Goal: Task Accomplishment & Management: Use online tool/utility

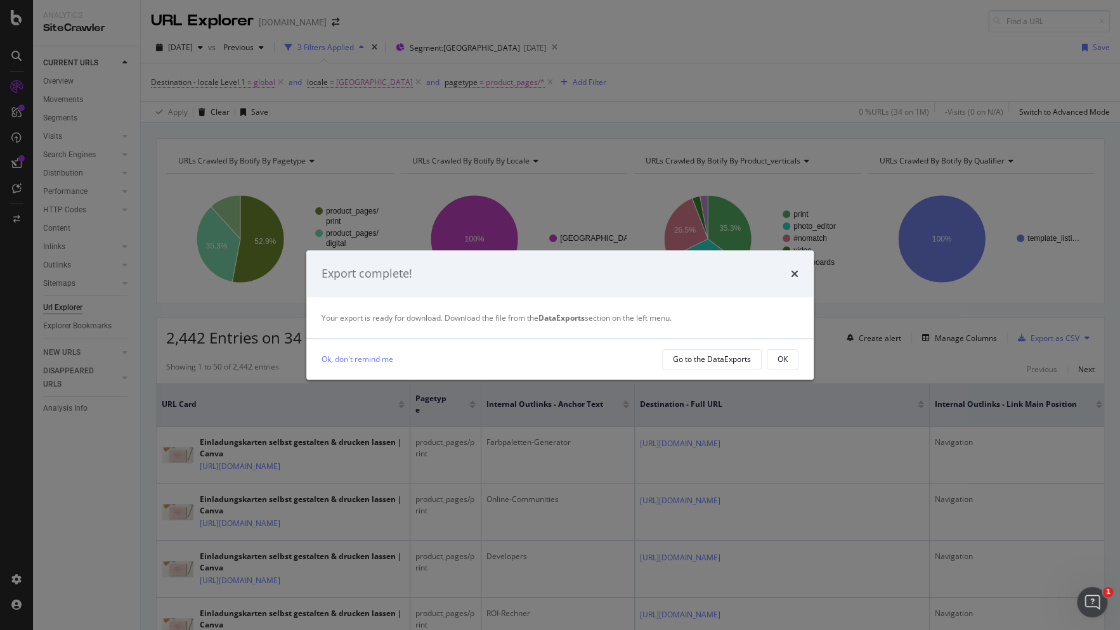
click at [801, 275] on div "Export complete!" at bounding box center [559, 273] width 507 height 47
click at [798, 274] on div "Export complete!" at bounding box center [559, 273] width 507 height 47
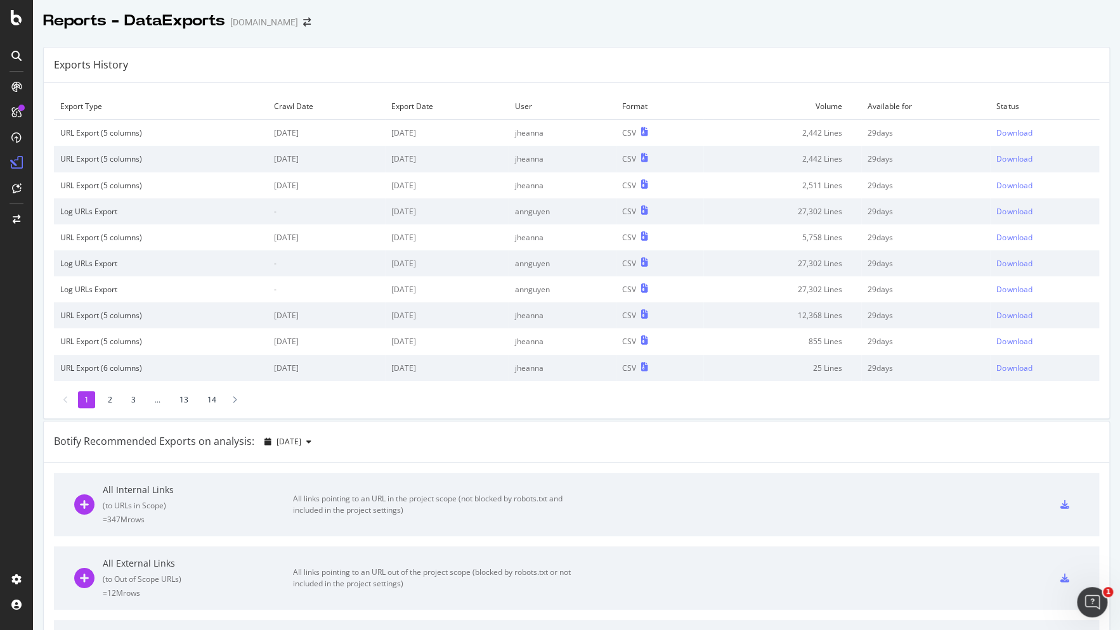
click at [797, 27] on div "Reports - DataExports canva.com" at bounding box center [576, 16] width 1087 height 32
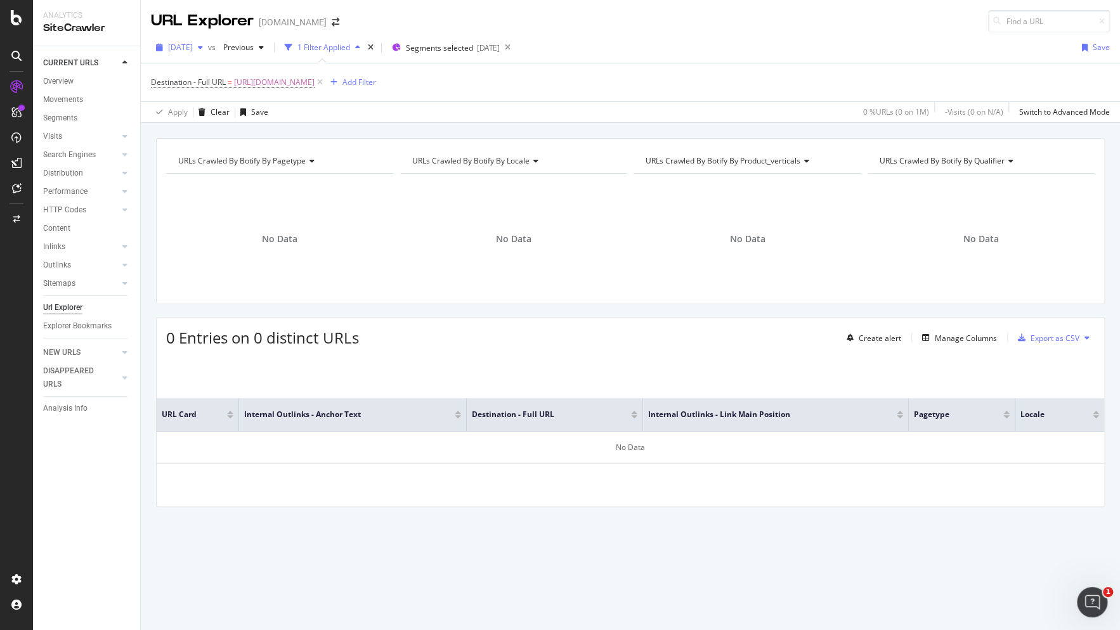
click at [208, 53] on div "2025 Jul. 20th" at bounding box center [179, 47] width 57 height 19
click at [231, 91] on div "[DATE]" at bounding box center [203, 92] width 68 height 11
click at [314, 85] on span "https://www.canva.com/id_id/pro/content-planner/" at bounding box center [274, 83] width 81 height 18
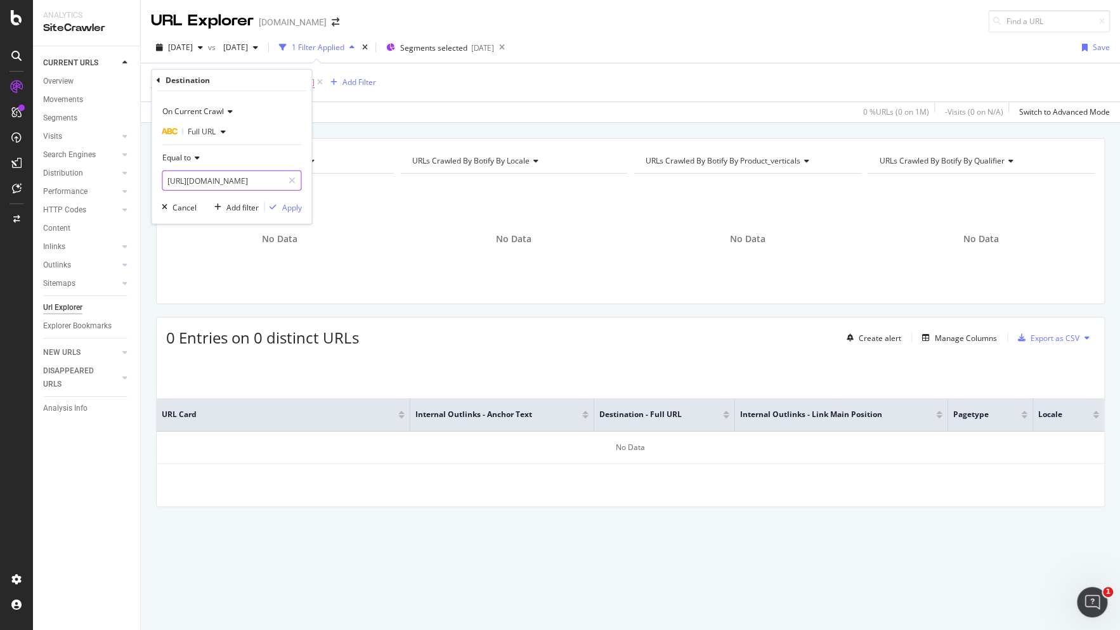
click at [293, 174] on div at bounding box center [291, 181] width 18 height 20
click at [257, 182] on input "text" at bounding box center [231, 181] width 138 height 20
paste input "https://www.canva.com/es_mx/crear/tarjetas/tarjetas-navidad/"
type input "https://www.canva.com/es_mx/crear/tarjetas/tarjetas-navidad/"
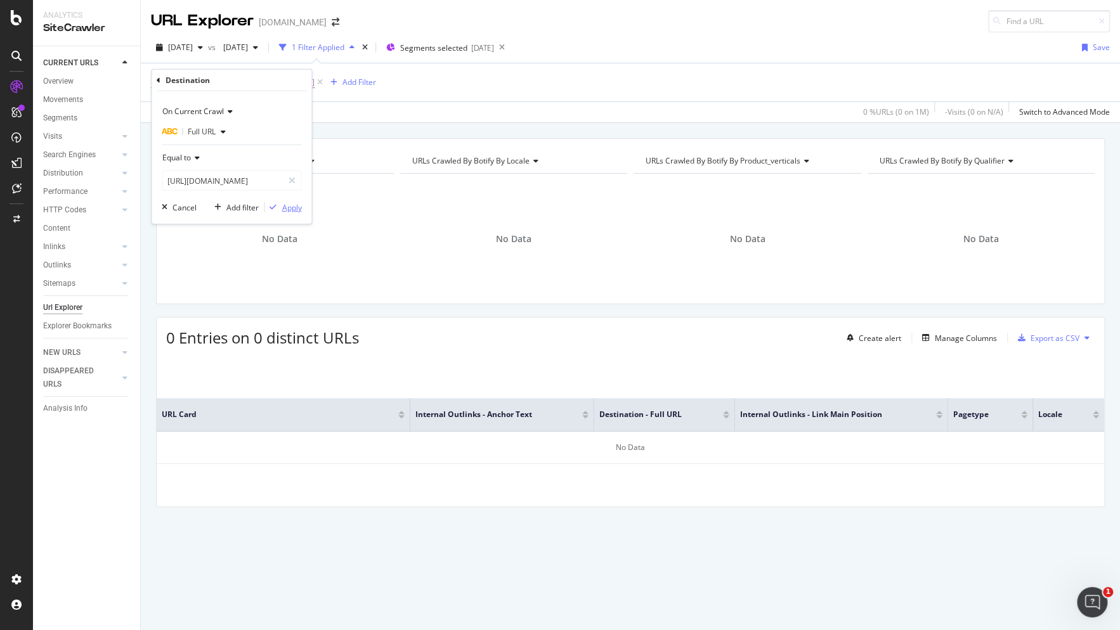
click at [288, 202] on div "Apply" at bounding box center [292, 207] width 20 height 11
click at [314, 84] on span "https://www.canva.com/es_mx/crear/tarjetas/tarjetas-navidad/" at bounding box center [274, 83] width 81 height 18
click at [289, 179] on icon at bounding box center [291, 180] width 7 height 9
click at [254, 182] on input "text" at bounding box center [231, 181] width 138 height 20
paste input "https://www.canva.com/es_mx/crear/tarjetas/tarjetas-navidad/"
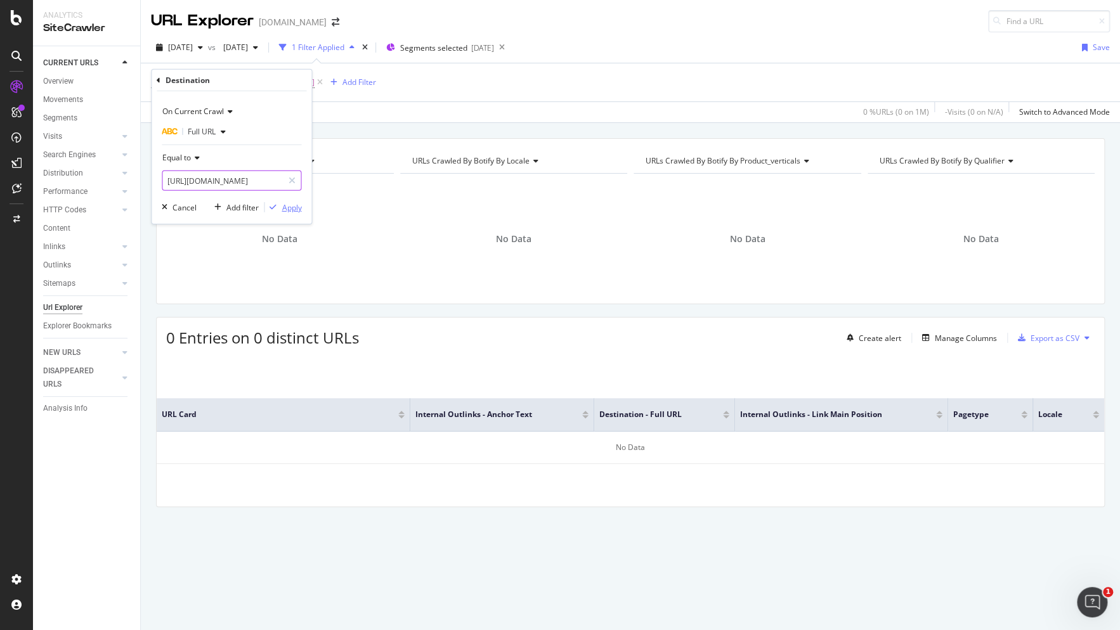
scroll to position [0, 112]
type input "https://www.canva.com/es_mx/crear/tarjetas/tarjetas-navidad/"
click at [287, 206] on div "Apply" at bounding box center [292, 207] width 20 height 11
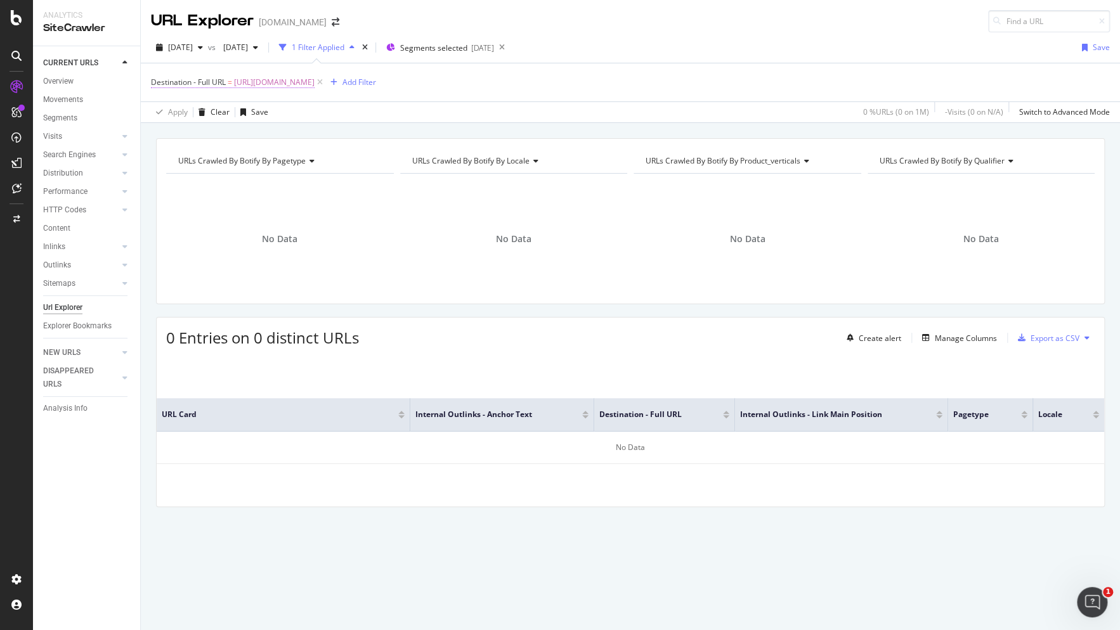
click at [314, 85] on span "https://www.canva.com/es_mx/crear/tarjetas/tarjetas-navidad/" at bounding box center [274, 83] width 81 height 18
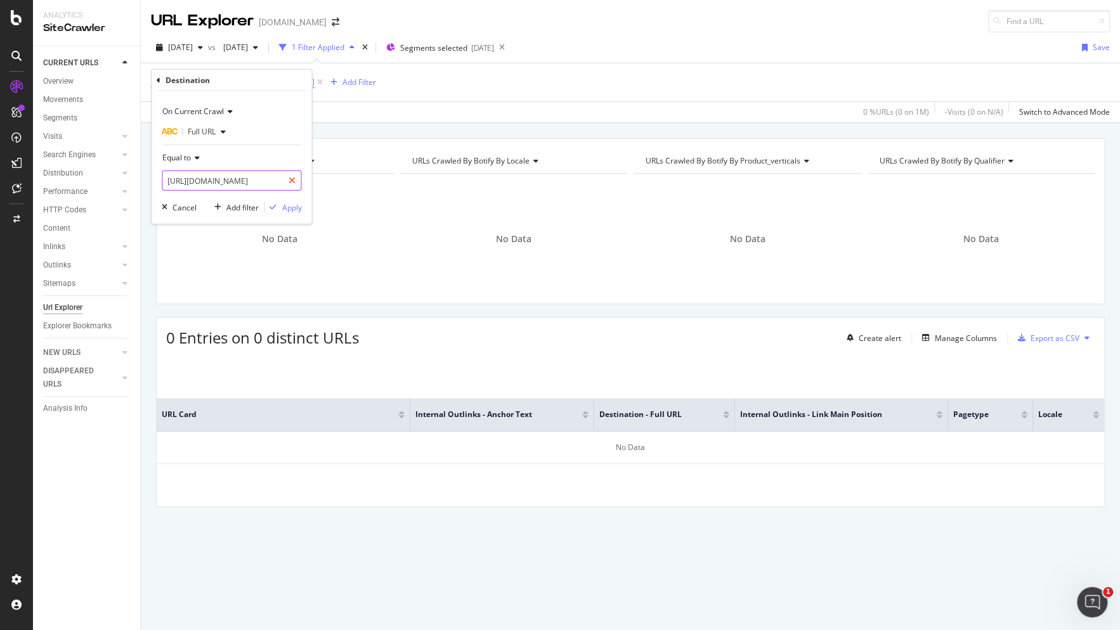
click at [294, 178] on icon at bounding box center [291, 180] width 7 height 9
click at [254, 179] on input "text" at bounding box center [231, 181] width 138 height 20
paste input "https://www.canva.com/es_mx/crear/tarjetas-educativas/"
type input "https://www.canva.com/es_mx/crear/tarjetas-educativas/"
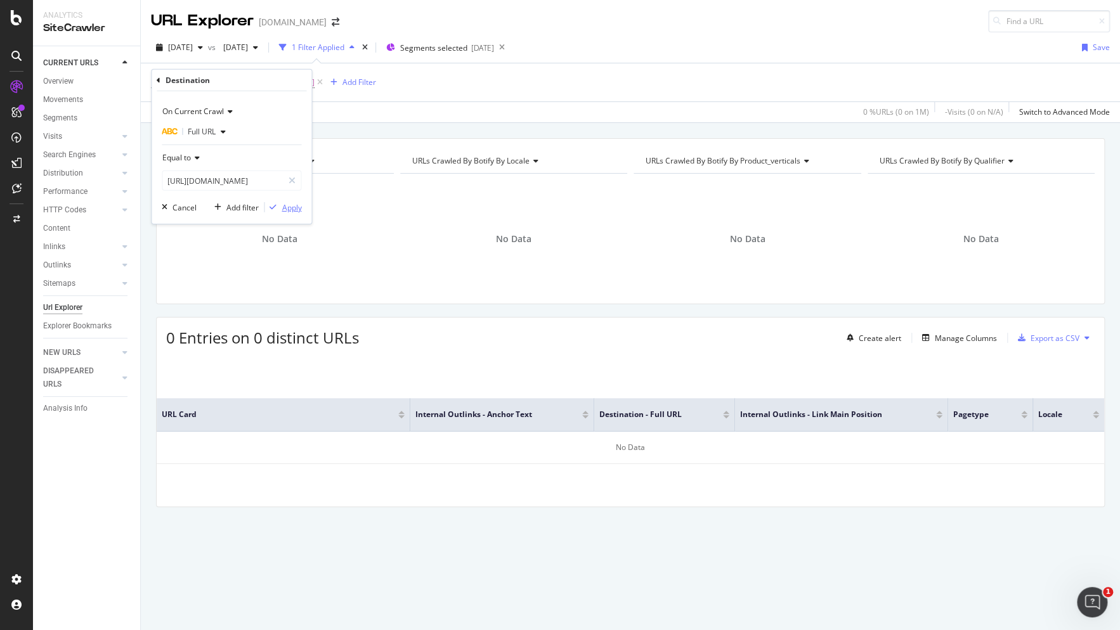
click at [287, 205] on div "Apply" at bounding box center [292, 207] width 20 height 11
click at [314, 85] on span "https://www.canva.com/es_mx/crear/tarjetas-educativas/" at bounding box center [274, 83] width 81 height 18
click at [292, 178] on icon at bounding box center [291, 180] width 7 height 9
click at [273, 178] on input "text" at bounding box center [231, 181] width 138 height 20
paste input "https://www.canva.com/es_mx/crear/tarjetas/tarjetas-agradecimiento/"
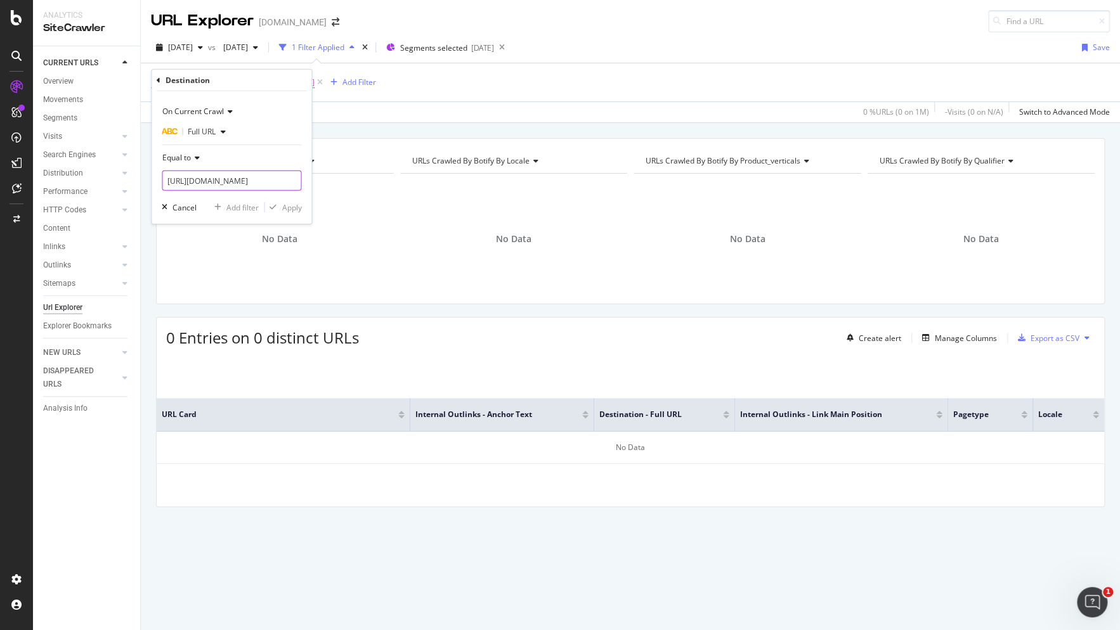
scroll to position [0, 138]
type input "https://www.canva.com/es_mx/crear/tarjetas/tarjetas-agradecimiento/"
click at [285, 209] on div "Apply" at bounding box center [292, 207] width 20 height 11
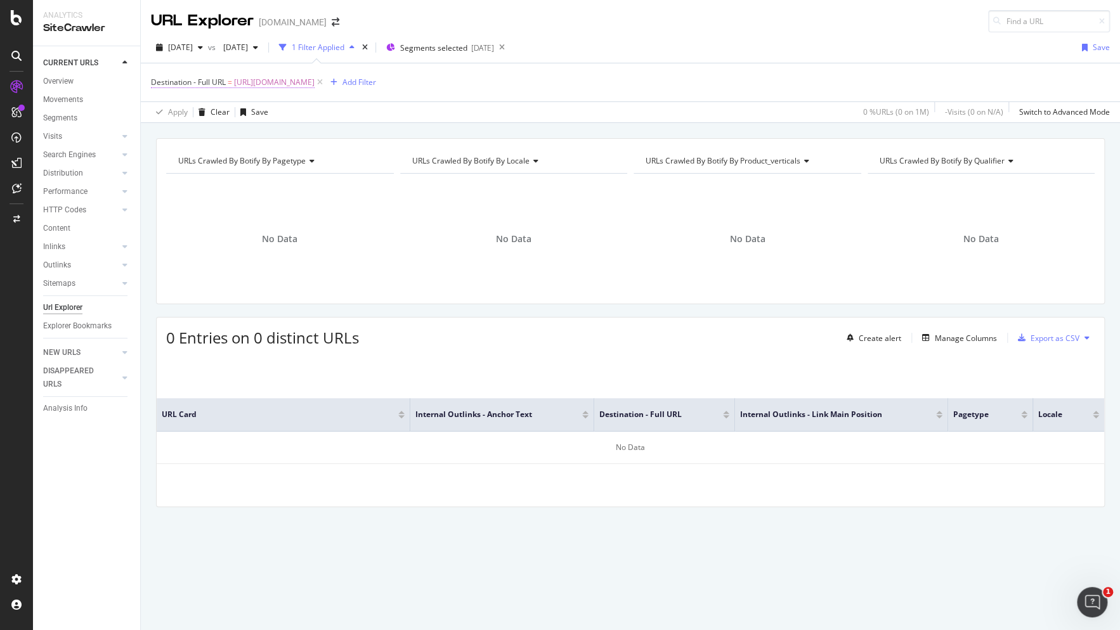
click at [314, 81] on span "https://www.canva.com/es_mx/crear/tarjetas/tarjetas-agradecimiento/" at bounding box center [274, 83] width 81 height 18
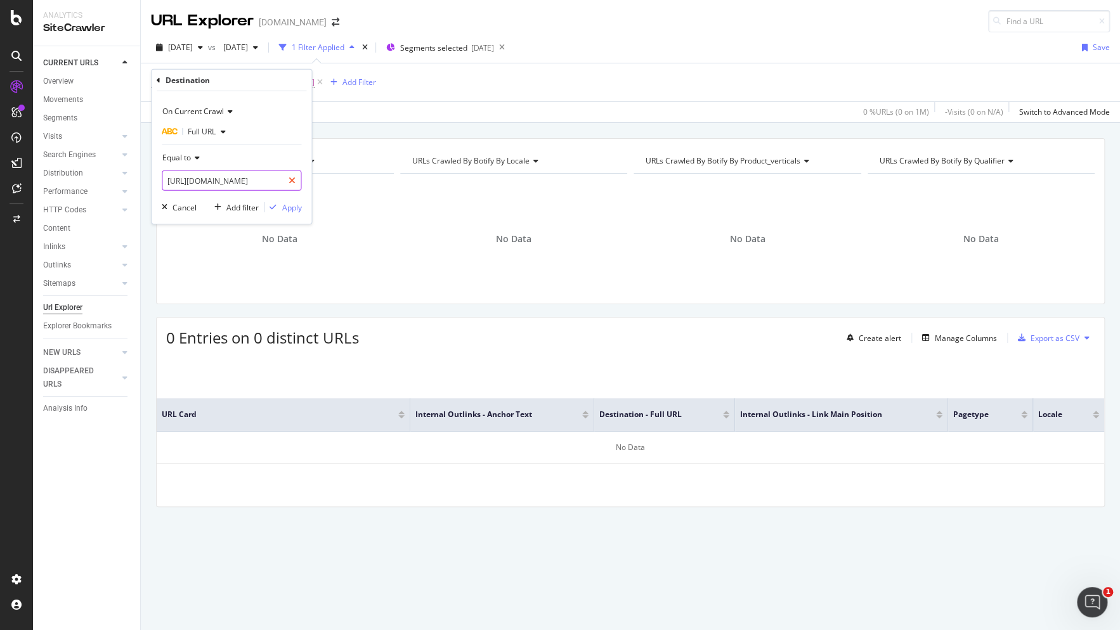
click at [285, 177] on div at bounding box center [291, 181] width 18 height 20
click at [261, 179] on input "text" at bounding box center [231, 181] width 138 height 20
paste input "[URL][DOMAIN_NAME]"
type input "[URL][DOMAIN_NAME]"
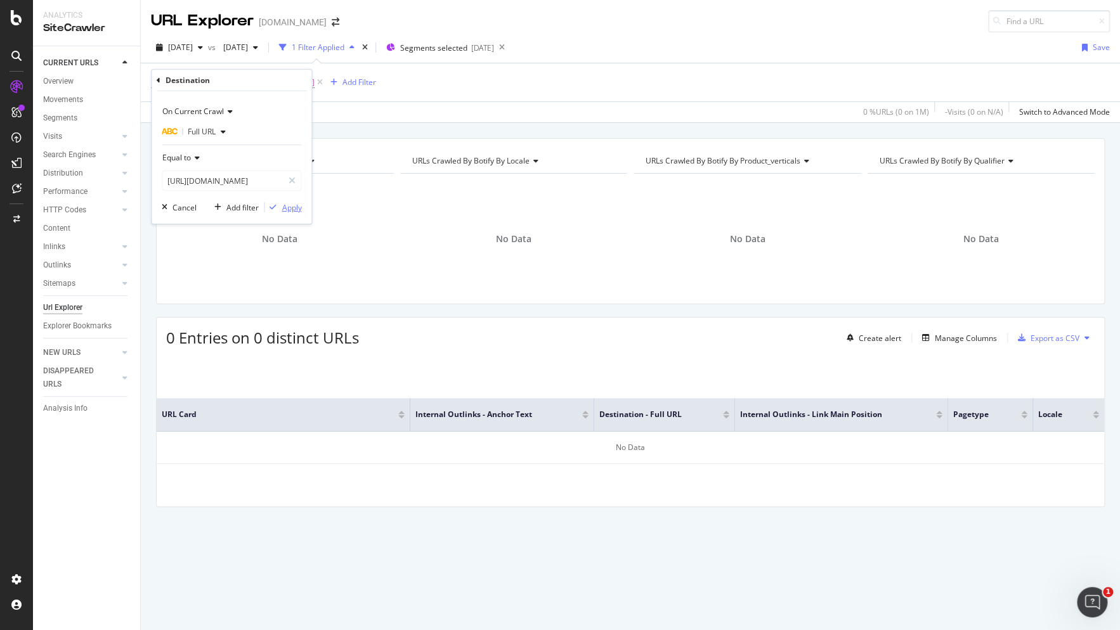
click at [283, 202] on div "Apply" at bounding box center [292, 207] width 20 height 11
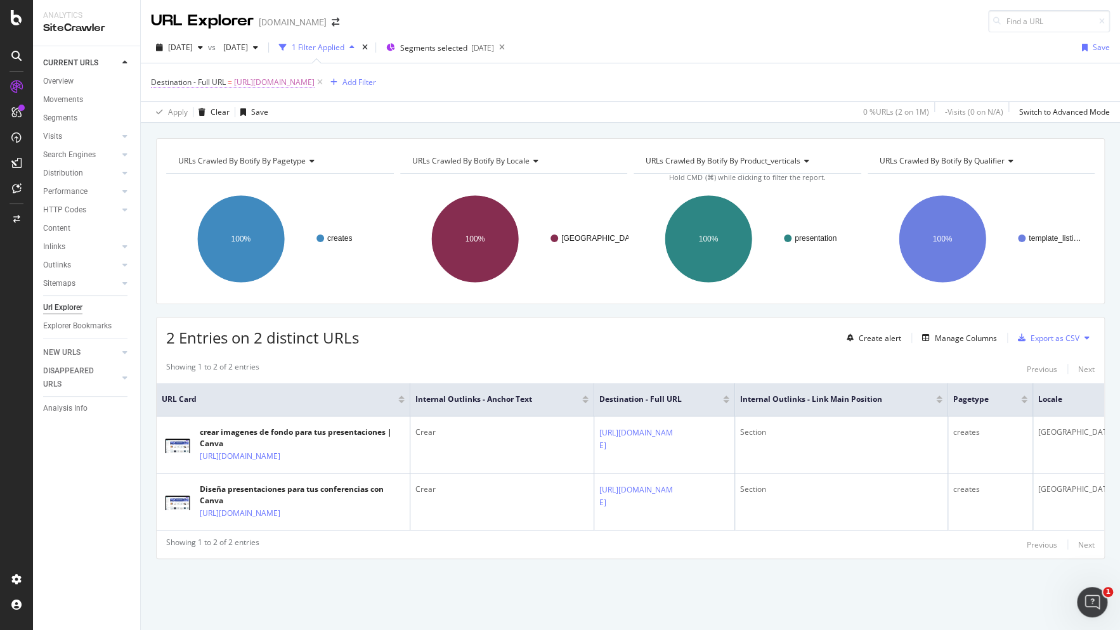
click at [314, 81] on span "[URL][DOMAIN_NAME]" at bounding box center [274, 83] width 81 height 18
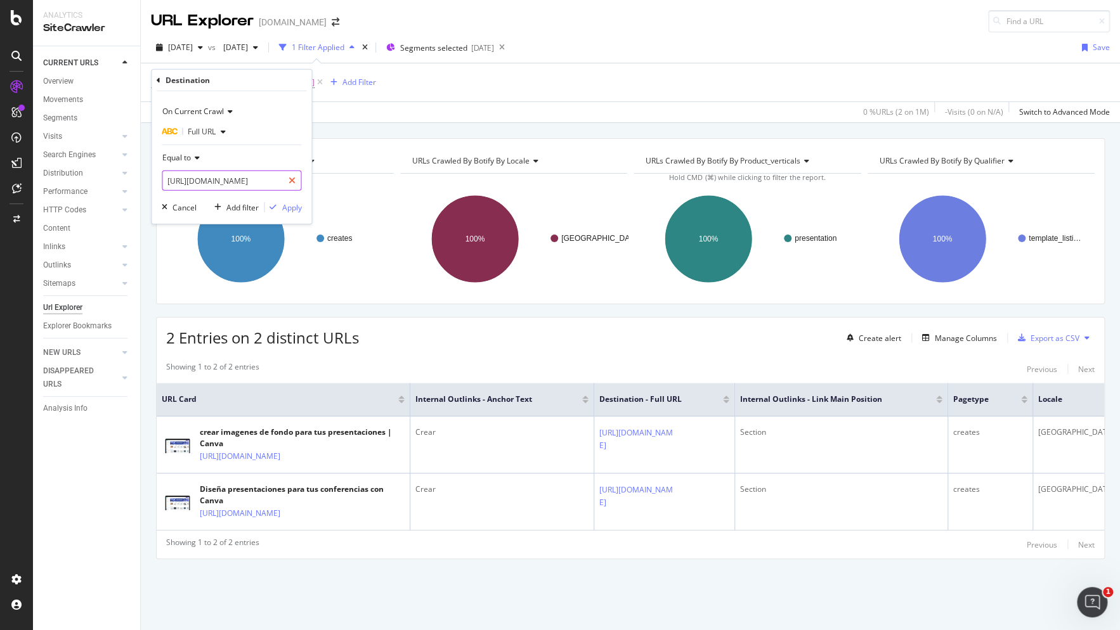
click at [292, 176] on icon at bounding box center [291, 180] width 7 height 9
click at [246, 179] on input "text" at bounding box center [231, 181] width 138 height 20
paste input "[URL][DOMAIN_NAME]"
type input "[URL][DOMAIN_NAME]"
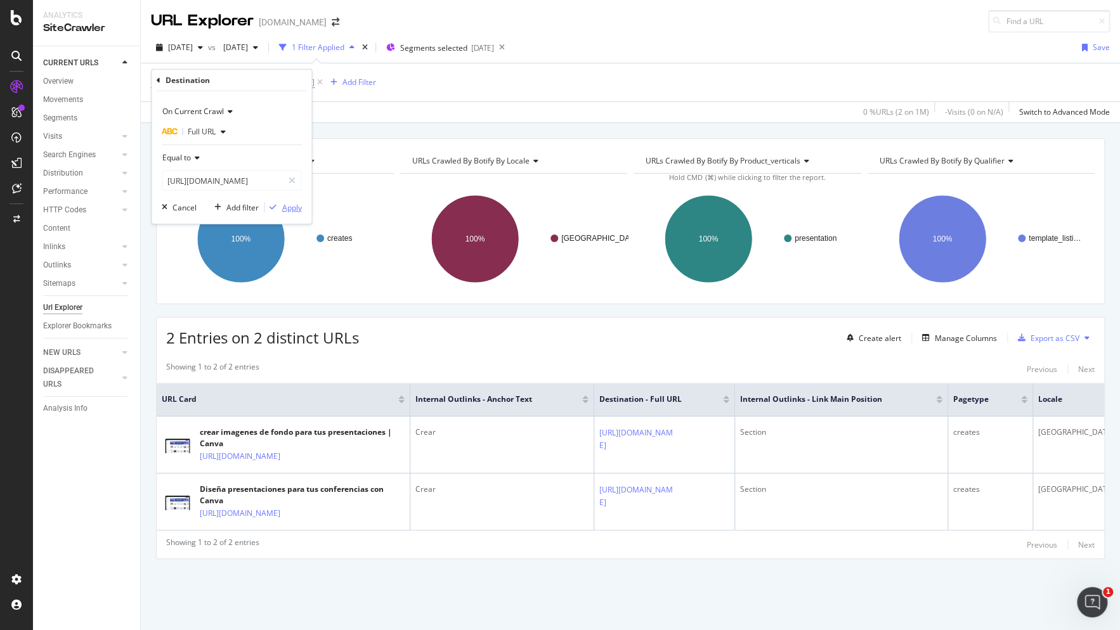
click at [295, 209] on div "Apply" at bounding box center [292, 207] width 20 height 11
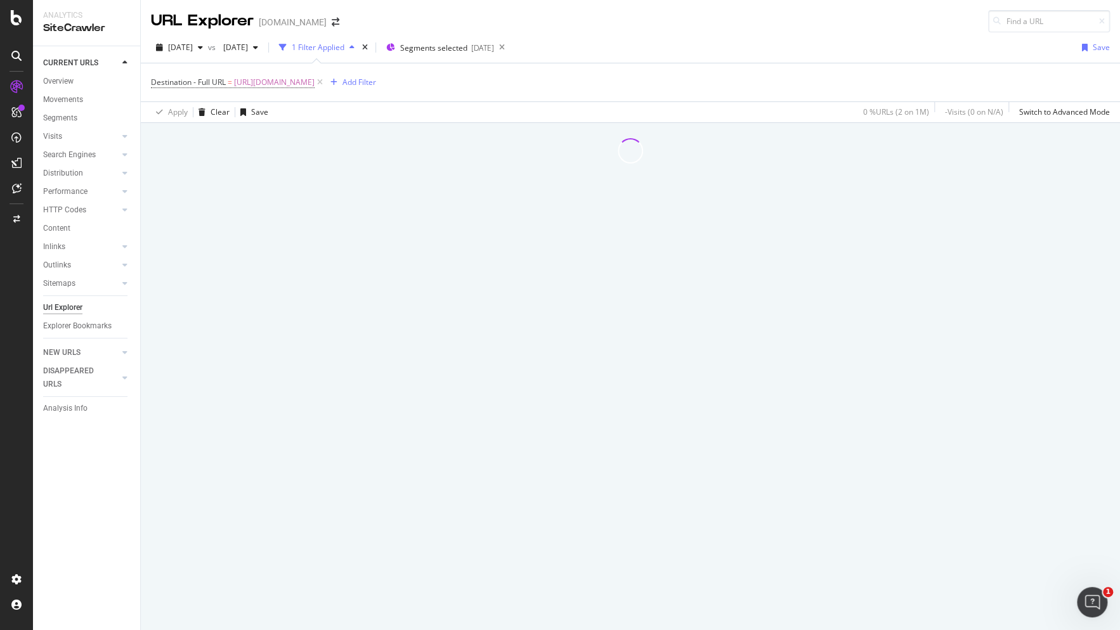
click at [314, 84] on span "[URL][DOMAIN_NAME]" at bounding box center [274, 83] width 81 height 18
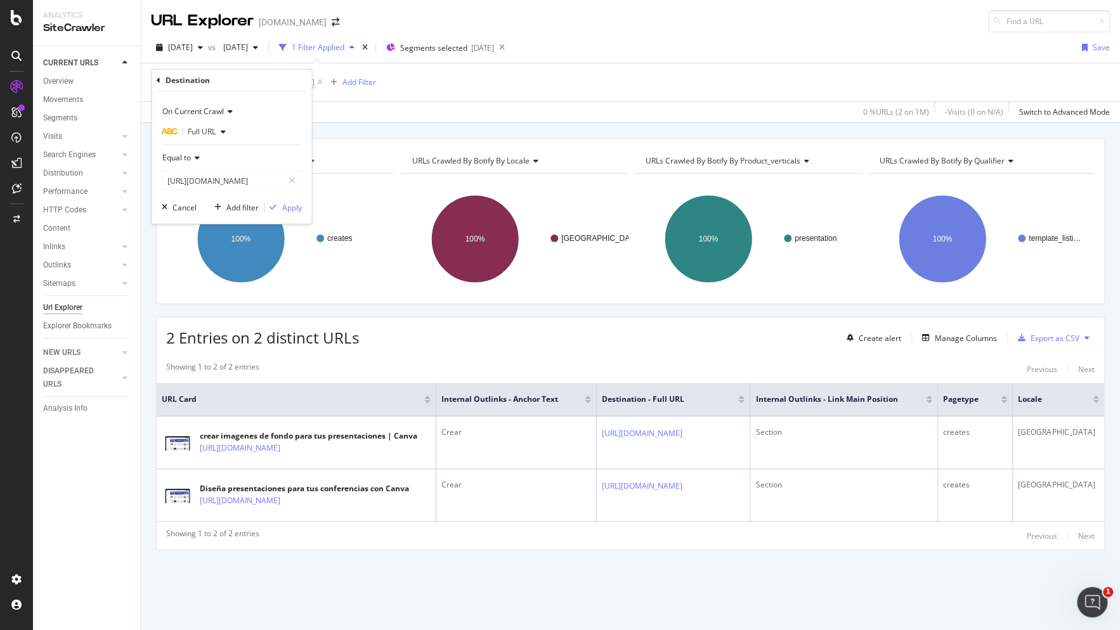
click at [314, 86] on span "[URL][DOMAIN_NAME]" at bounding box center [274, 83] width 81 height 18
click at [290, 176] on icon at bounding box center [291, 180] width 7 height 9
click at [280, 176] on input "text" at bounding box center [231, 181] width 138 height 20
paste input "[URL][DOMAIN_NAME]"
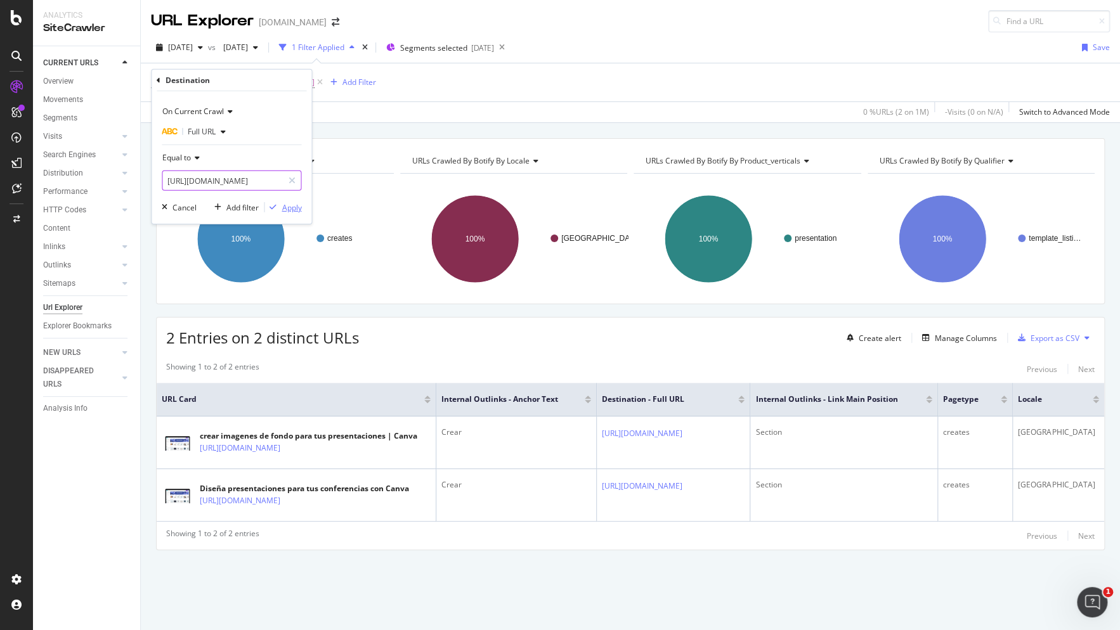
type input "[URL][DOMAIN_NAME]"
click at [295, 207] on div "Apply" at bounding box center [292, 207] width 20 height 11
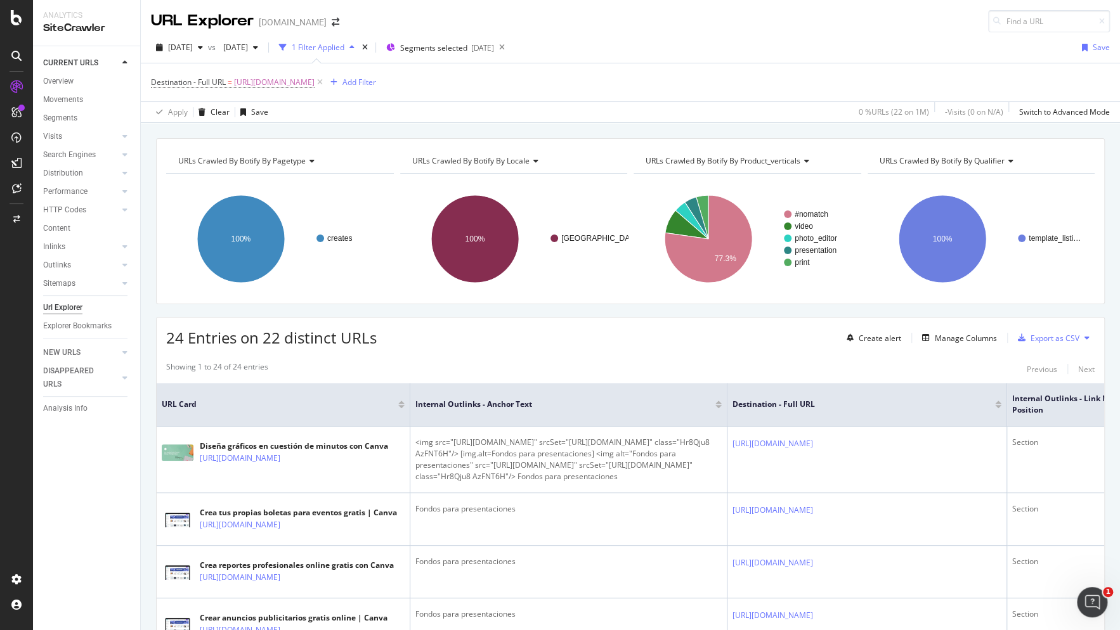
click at [671, 87] on div "Destination - Full URL = https://www.canva.com/es_co/crear/presentaciones/fondo…" at bounding box center [630, 82] width 959 height 38
